Goal: Information Seeking & Learning: Learn about a topic

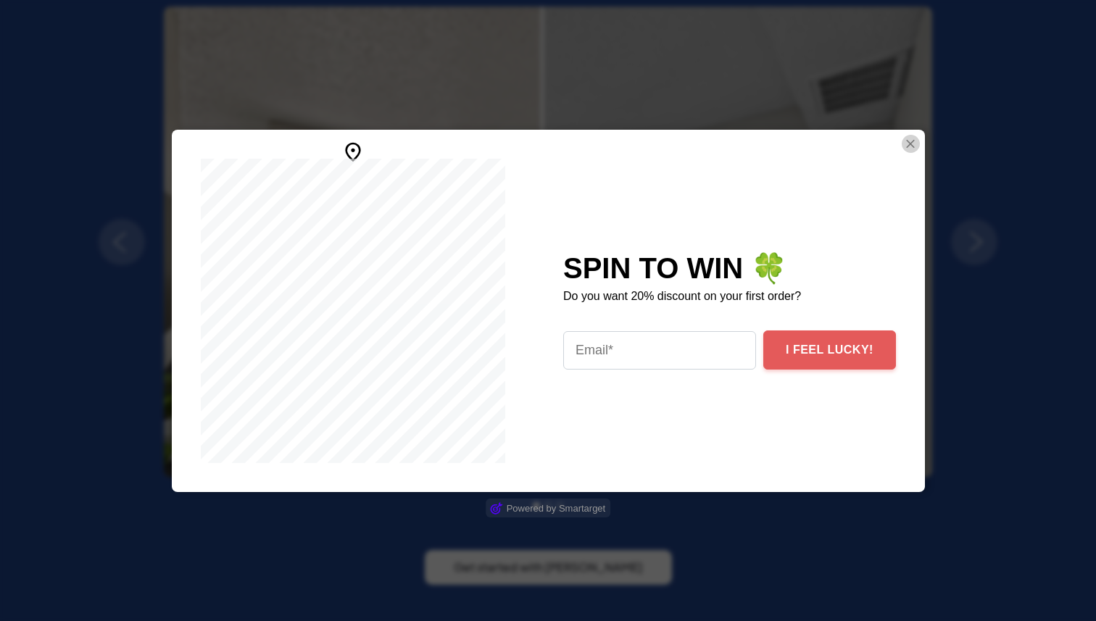
click at [903, 145] on img "Close Smartarget Popup" at bounding box center [910, 144] width 14 height 18
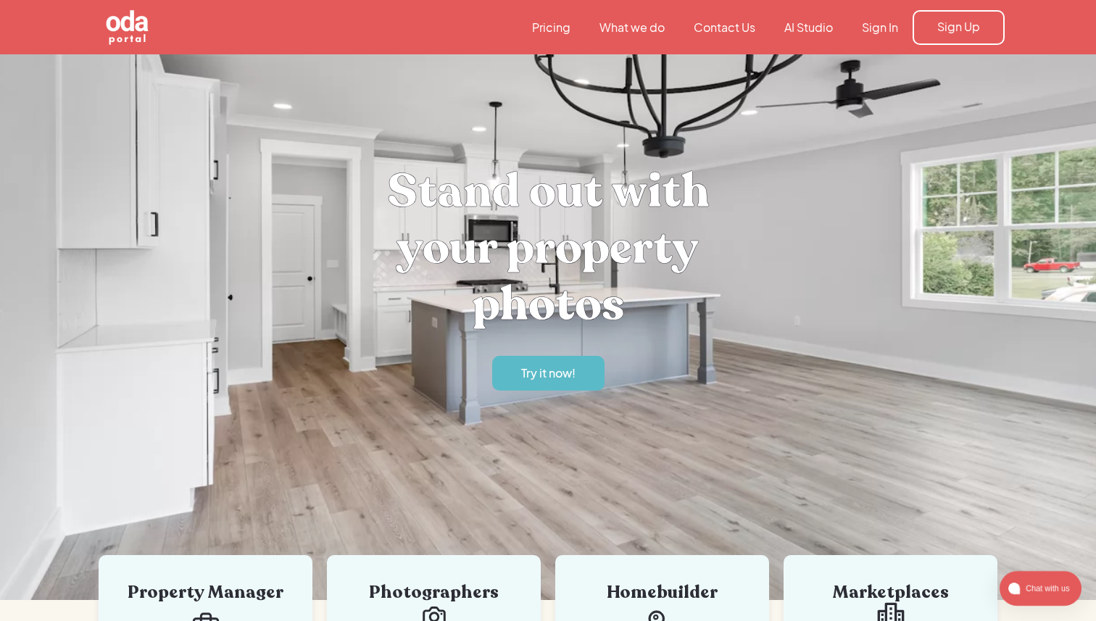
click at [552, 30] on link "Pricing" at bounding box center [551, 28] width 67 height 16
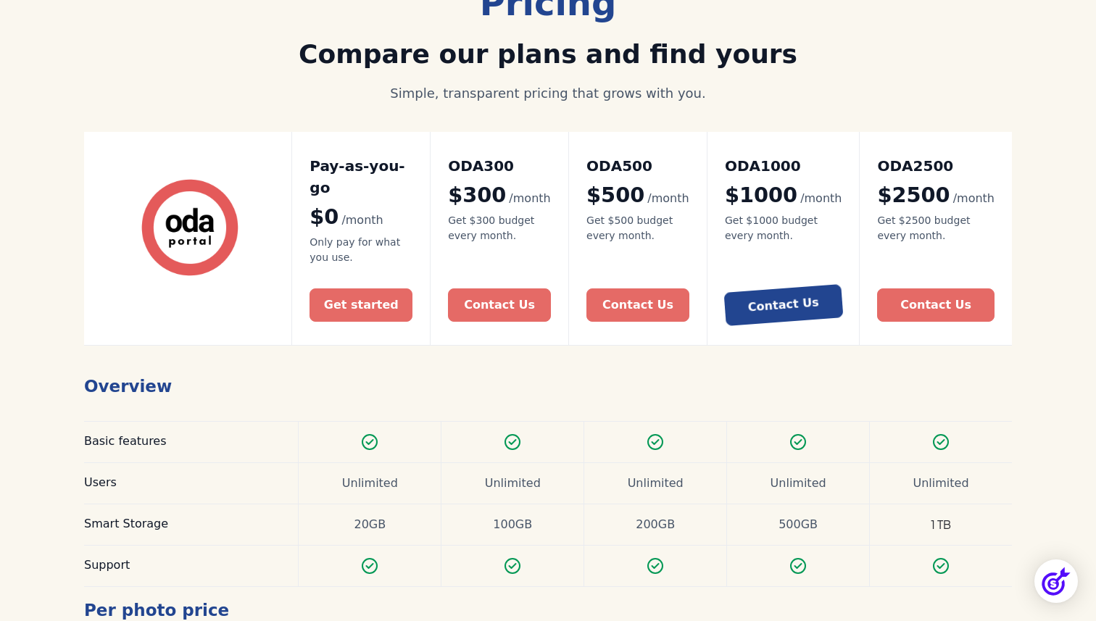
scroll to position [188, 0]
